Goal: Navigation & Orientation: Find specific page/section

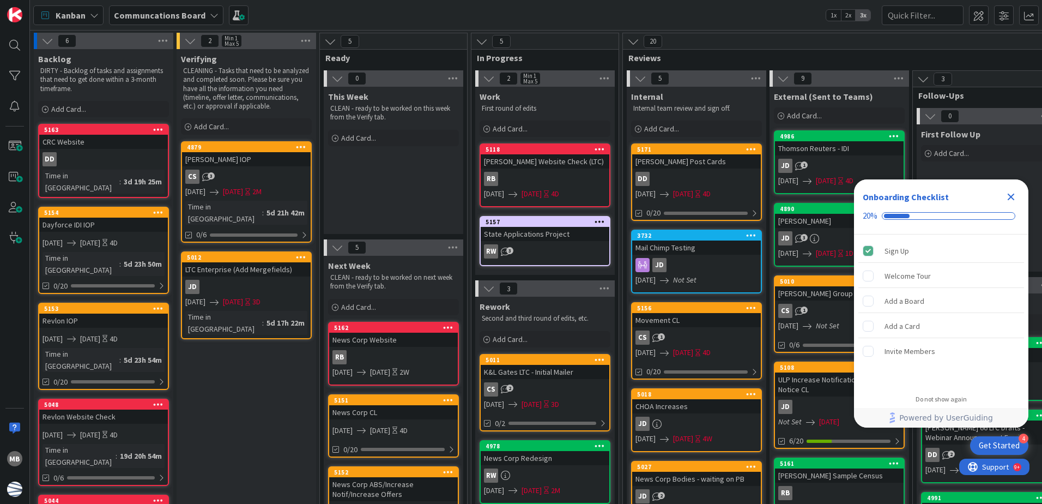
click at [1014, 195] on icon "Close Checklist" at bounding box center [1011, 196] width 7 height 7
